Goal: Task Accomplishment & Management: Complete application form

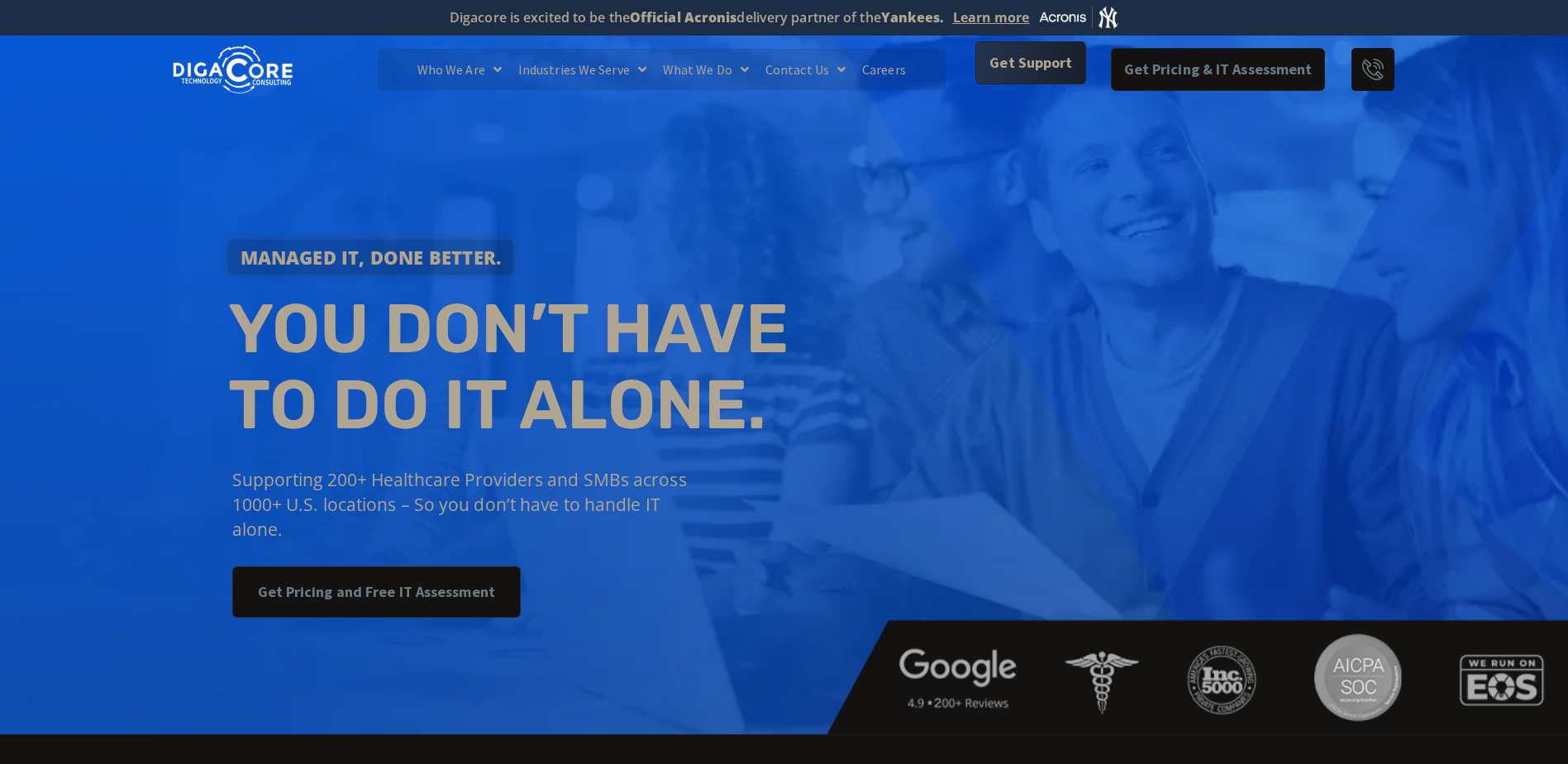
click at [1042, 68] on span "Get Support" at bounding box center [1030, 63] width 83 height 33
click at [993, 80] on link "Get Support" at bounding box center [1030, 62] width 110 height 43
